Goal: Check status: Check status

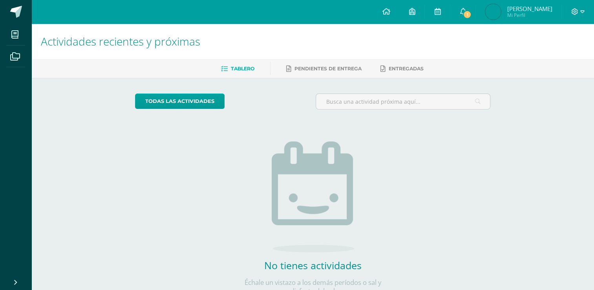
click at [485, 14] on link "[PERSON_NAME] Mi Perfil" at bounding box center [519, 12] width 86 height 24
click at [496, 13] on img at bounding box center [493, 12] width 16 height 16
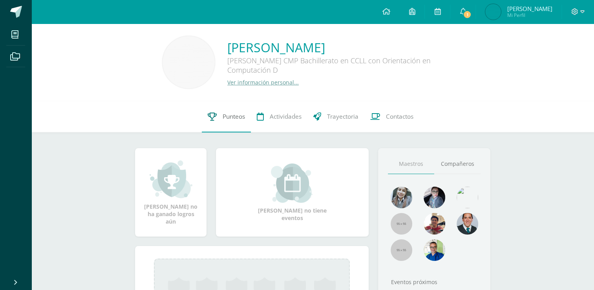
click at [215, 111] on link "Punteos" at bounding box center [226, 116] width 49 height 31
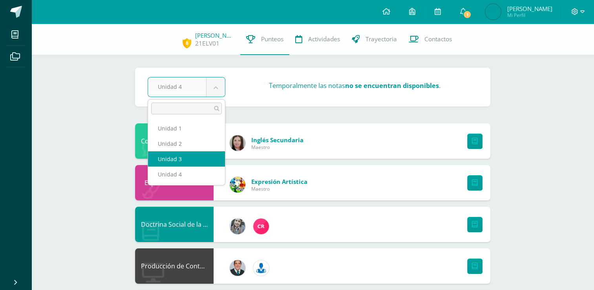
select select "Unidad 3"
